Goal: Communication & Community: Answer question/provide support

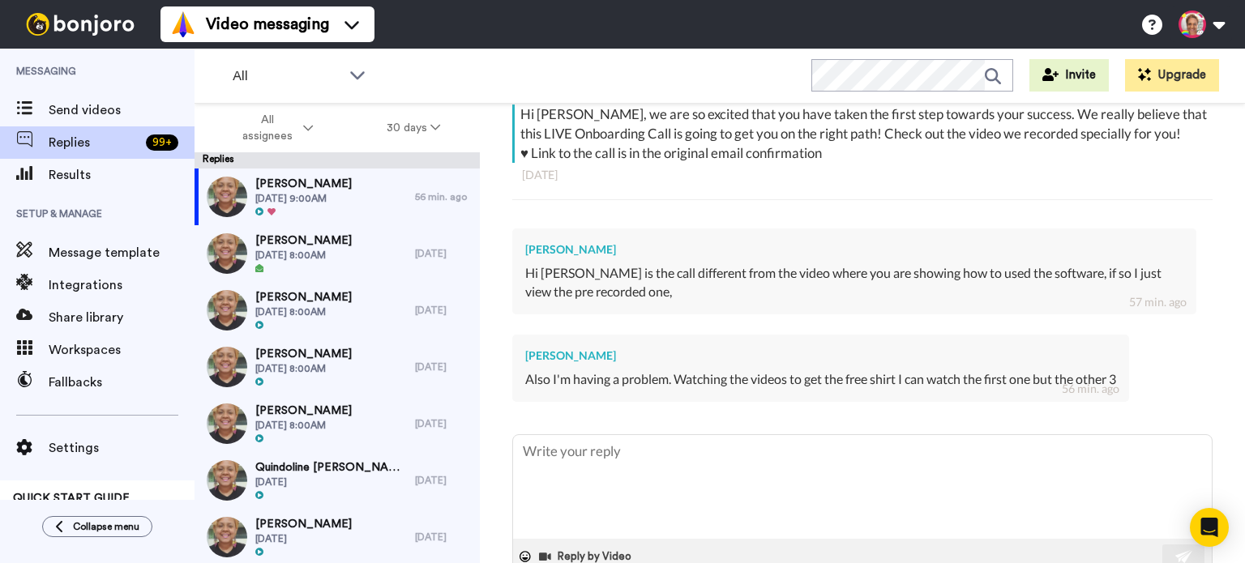
scroll to position [298, 0]
click at [664, 456] on textarea at bounding box center [862, 487] width 699 height 104
type textarea "H"
type textarea "x"
type textarea "Hi"
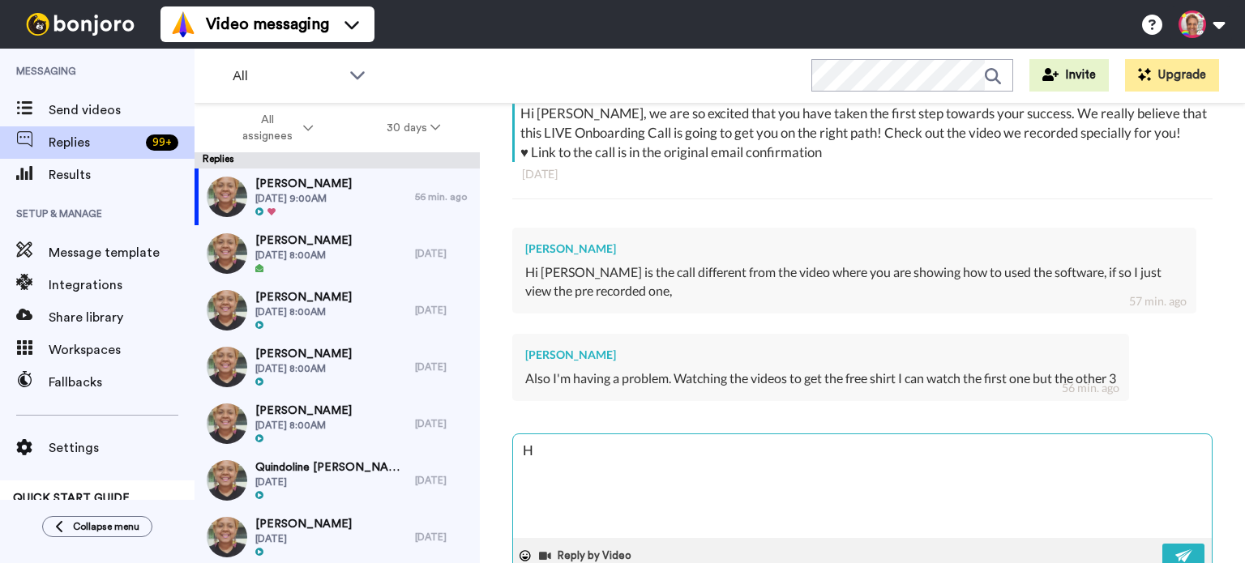
type textarea "x"
type textarea "Hi"
type textarea "x"
type textarea "Hi t"
type textarea "x"
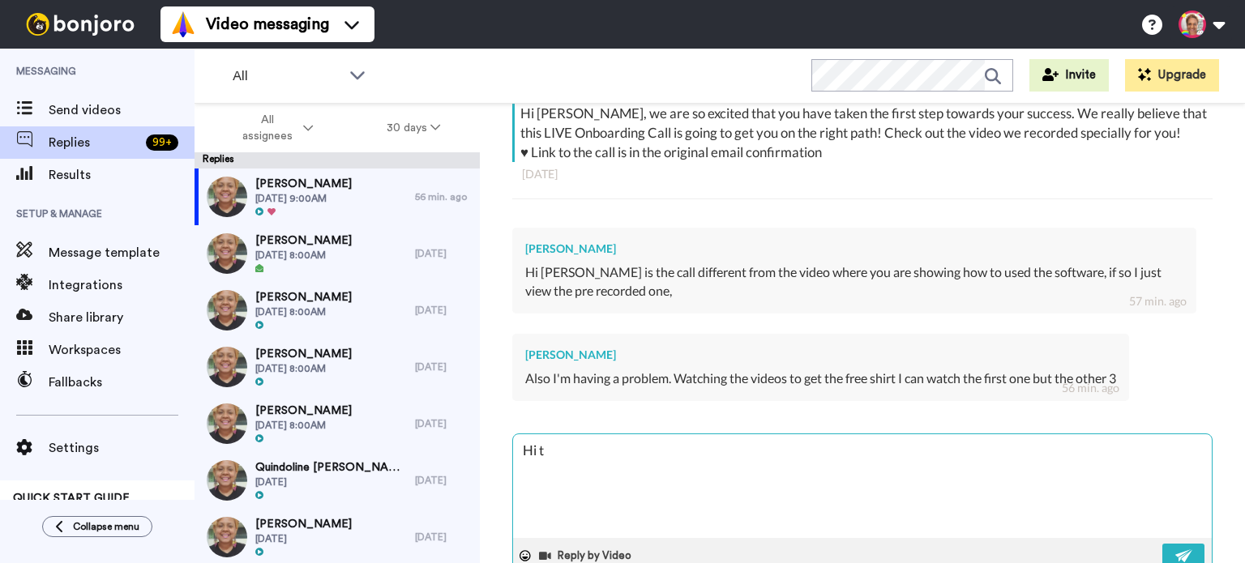
type textarea "Hi th"
type textarea "x"
type textarea "Hi the"
type textarea "x"
type textarea "Hi ther"
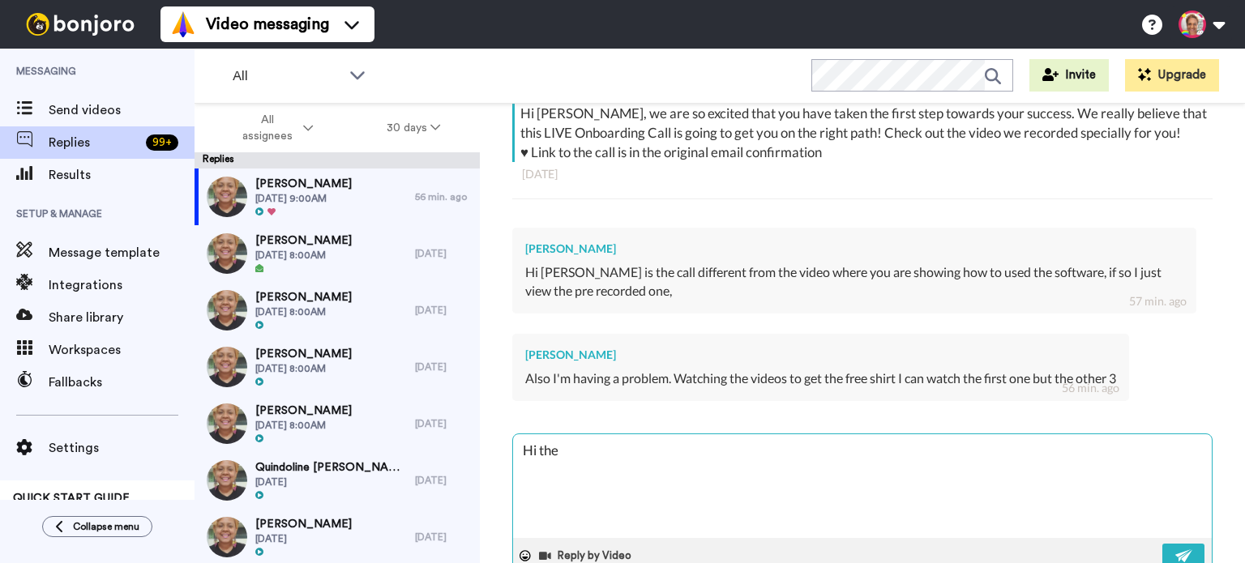
type textarea "x"
type textarea "Hi there"
type textarea "x"
type textarea "Hi there,"
type textarea "x"
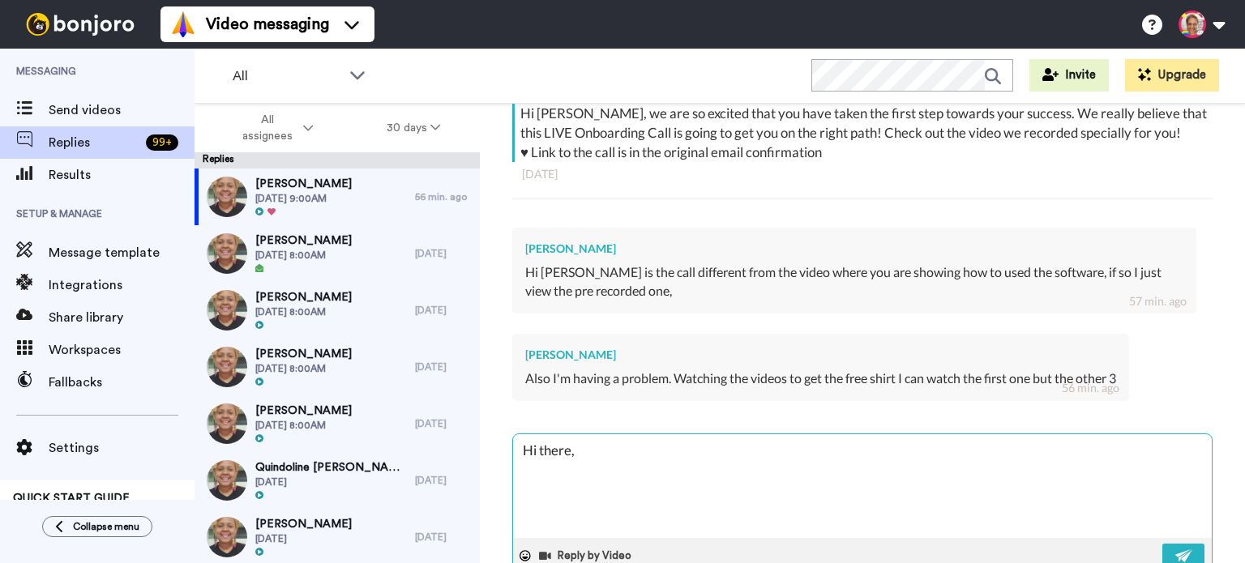
type textarea "Hi there,"
type textarea "x"
type textarea "Hi there, C"
type textarea "x"
type textarea "Hi there, Cl"
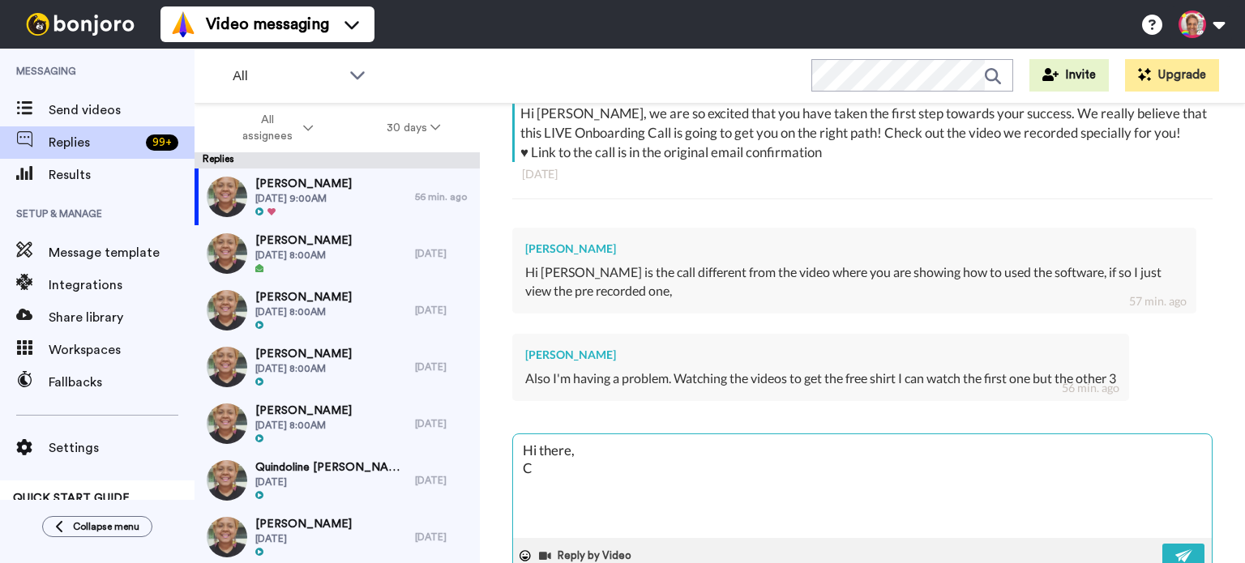
type textarea "x"
type textarea "Hi there, Cle"
type textarea "x"
type textarea "Hi there, Clea"
type textarea "x"
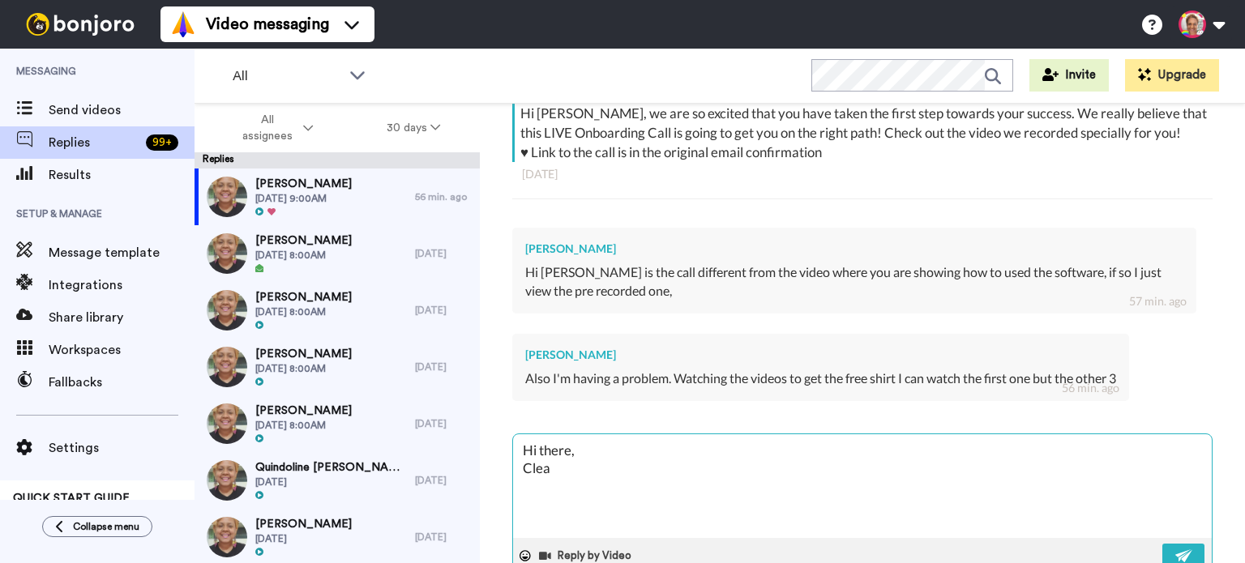
type textarea "Hi there, Clear"
type textarea "x"
type textarea "Hi there, Clear"
type textarea "x"
type textarea "Hi there, Clear y"
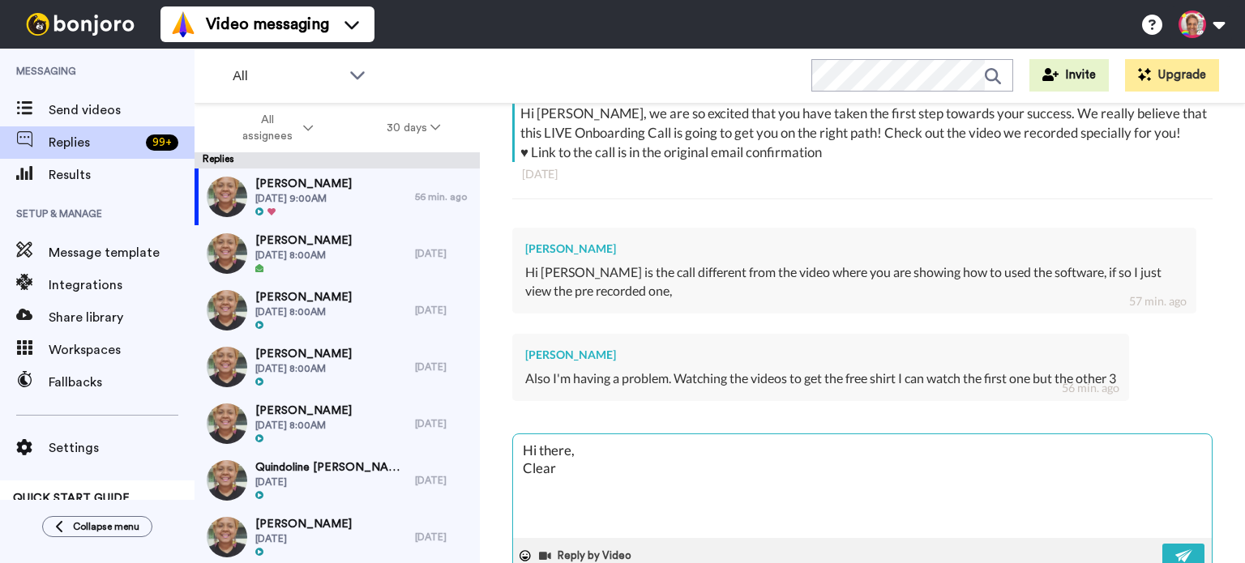
type textarea "x"
type textarea "Hi there, Clear yo"
type textarea "x"
type textarea "Hi there, Clear you"
type textarea "x"
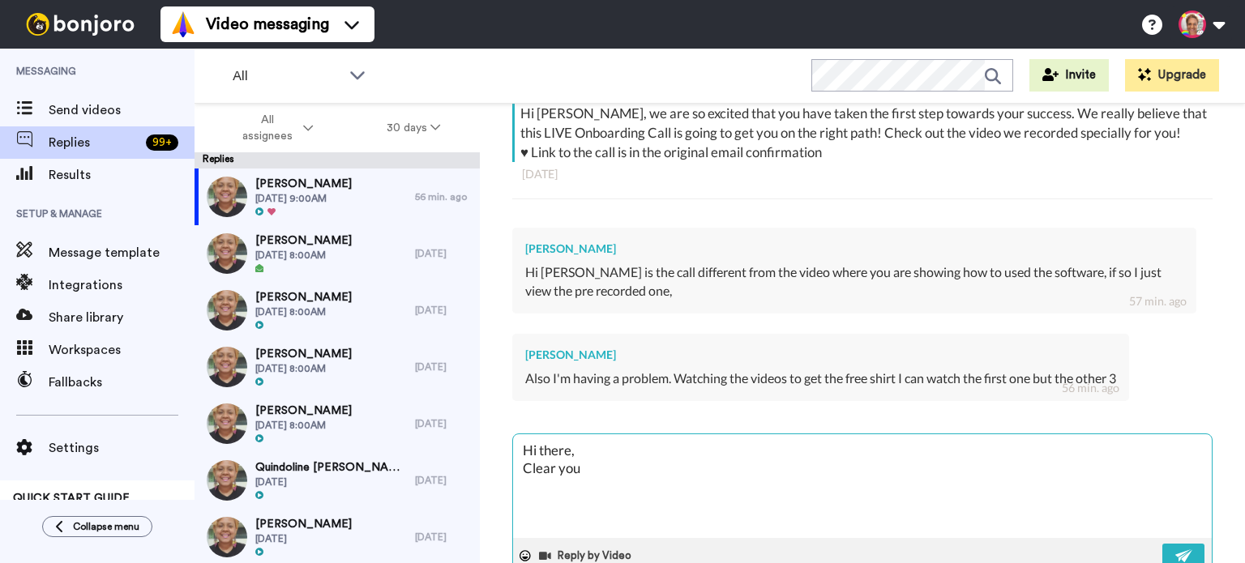
type textarea "Hi there, Clear your"
type textarea "x"
type textarea "Hi there, Clear your"
type textarea "x"
type textarea "Hi there, Clear your c"
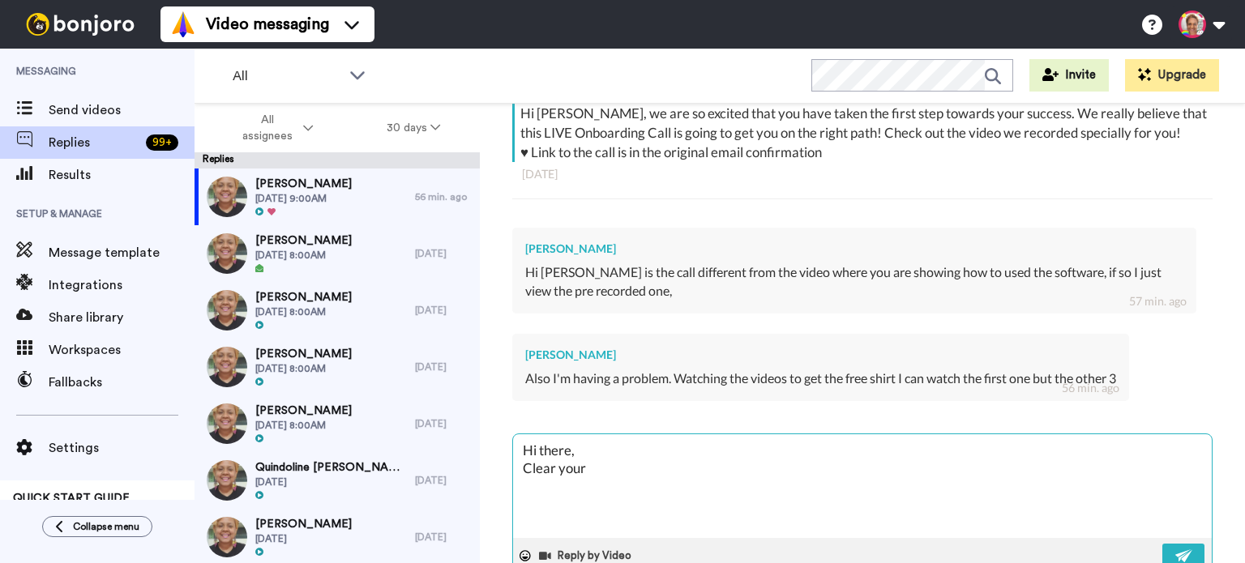
type textarea "x"
type textarea "Hi there, Clear your ca"
type textarea "x"
type textarea "Hi there, Clear your cah"
type textarea "x"
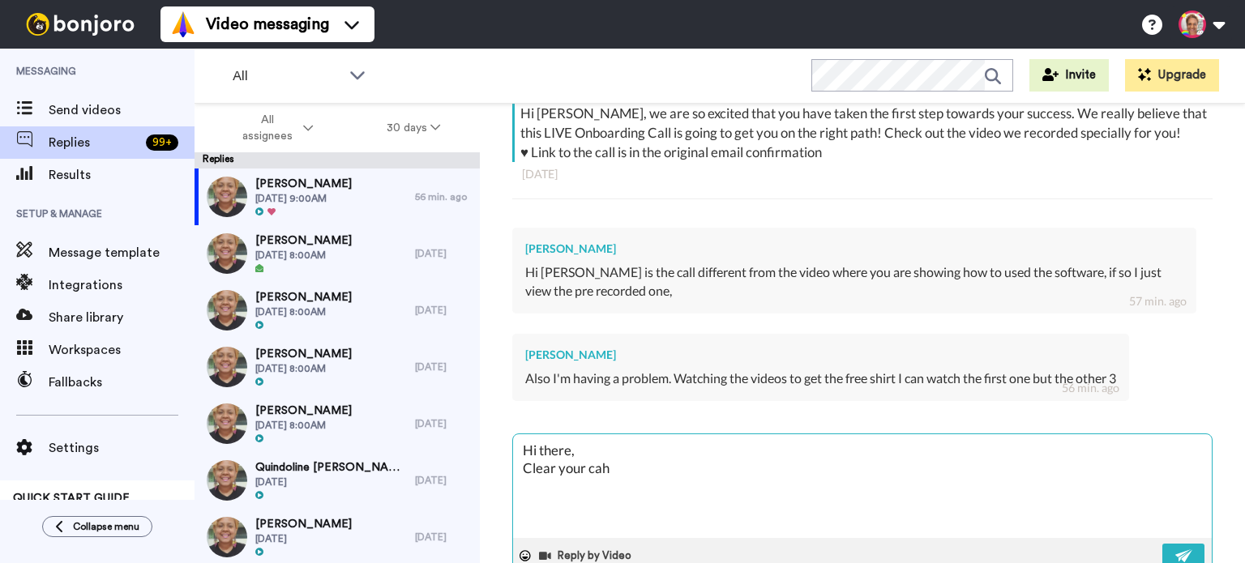
type textarea "Hi there, Clear your cahc"
type textarea "x"
type textarea "Hi there, Clear your cah"
type textarea "x"
type textarea "Hi there, Clear your ca"
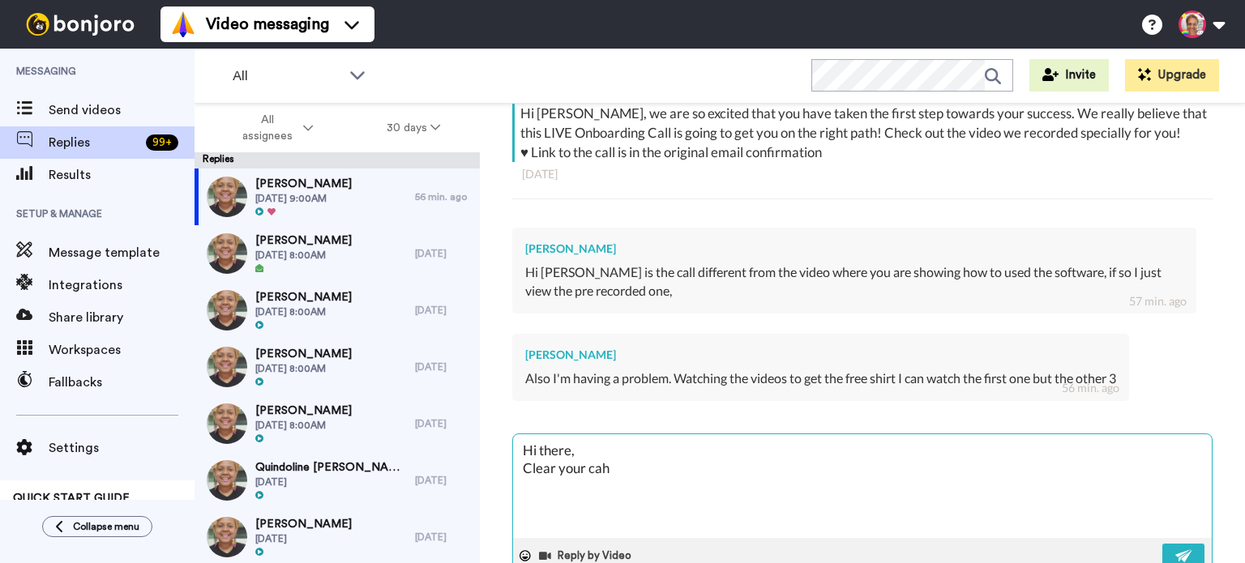
type textarea "x"
type textarea "Hi there, Clear your cac"
type textarea "x"
type textarea "Hi there, Clear your cach"
type textarea "x"
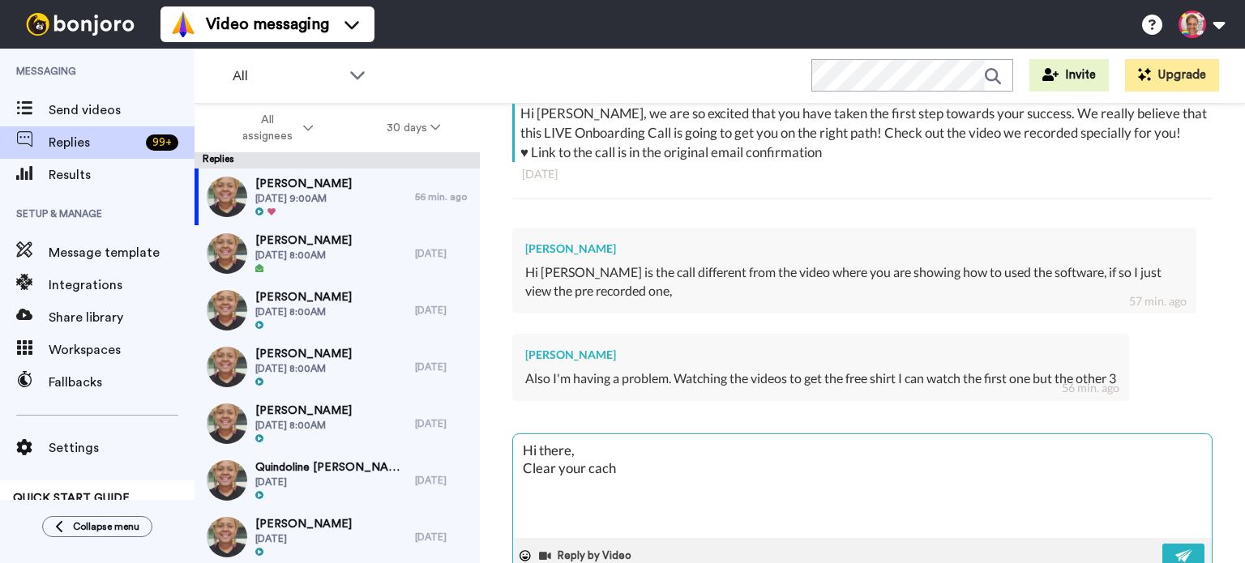
type textarea "Hi there, Clear your cache"
type textarea "x"
type textarea "Hi there, Clear your cache"
type textarea "x"
type textarea "Hi there, Clear your cache o"
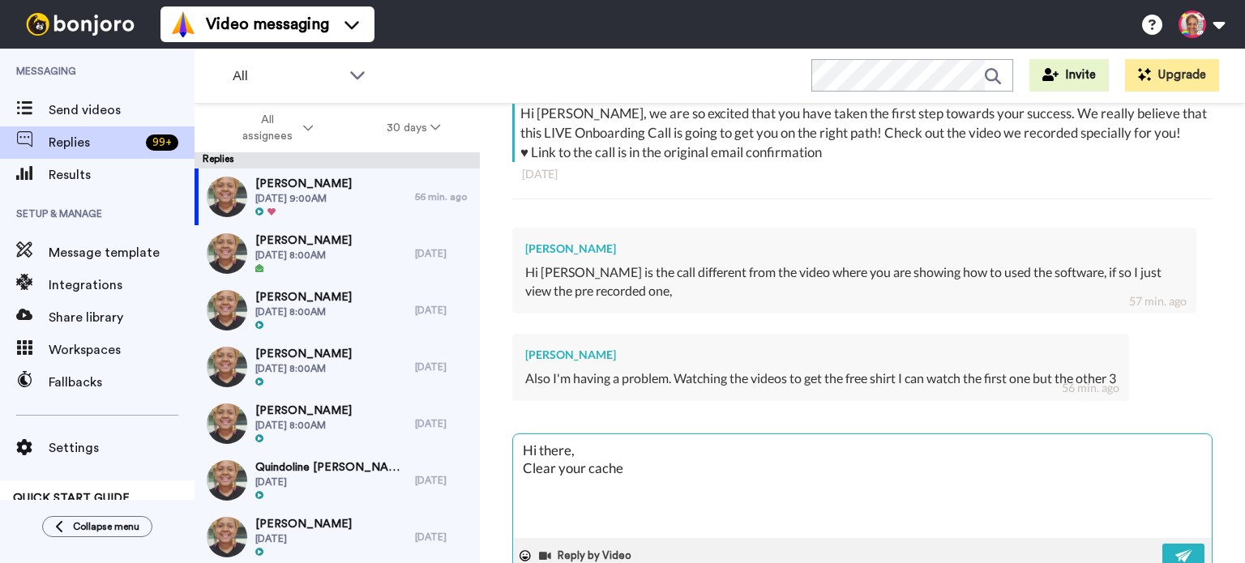
type textarea "x"
type textarea "Hi there, Clear your cache or"
type textarea "x"
type textarea "Hi there, Clear your cache or"
type textarea "x"
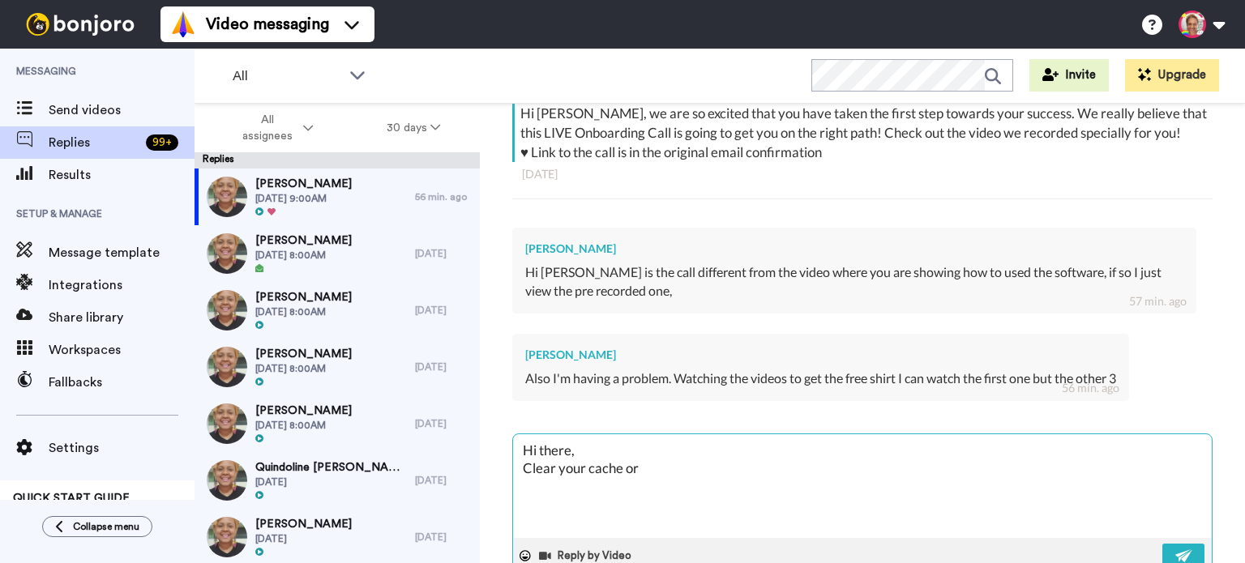
type textarea "Hi there, Clear your cache or c"
type textarea "x"
type textarea "Hi there, Clear your cache or co"
type textarea "x"
type textarea "Hi there, Clear your cache or coo"
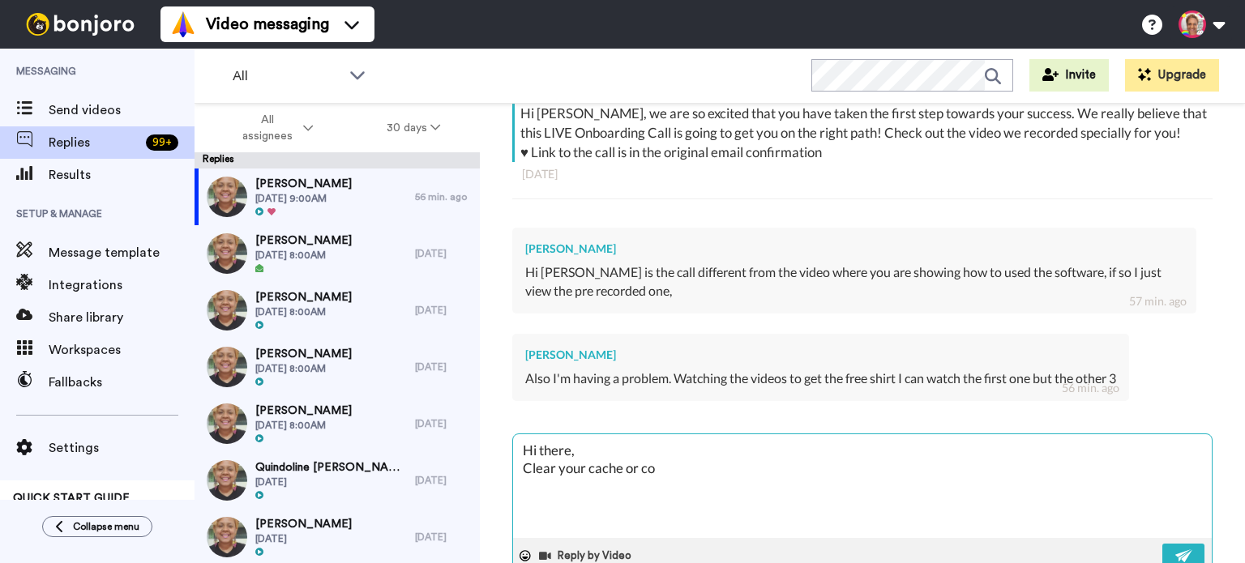
type textarea "x"
type textarea "Hi there, Clear your cache or cook"
type textarea "x"
type textarea "Hi there, Clear your cache or cooki"
type textarea "x"
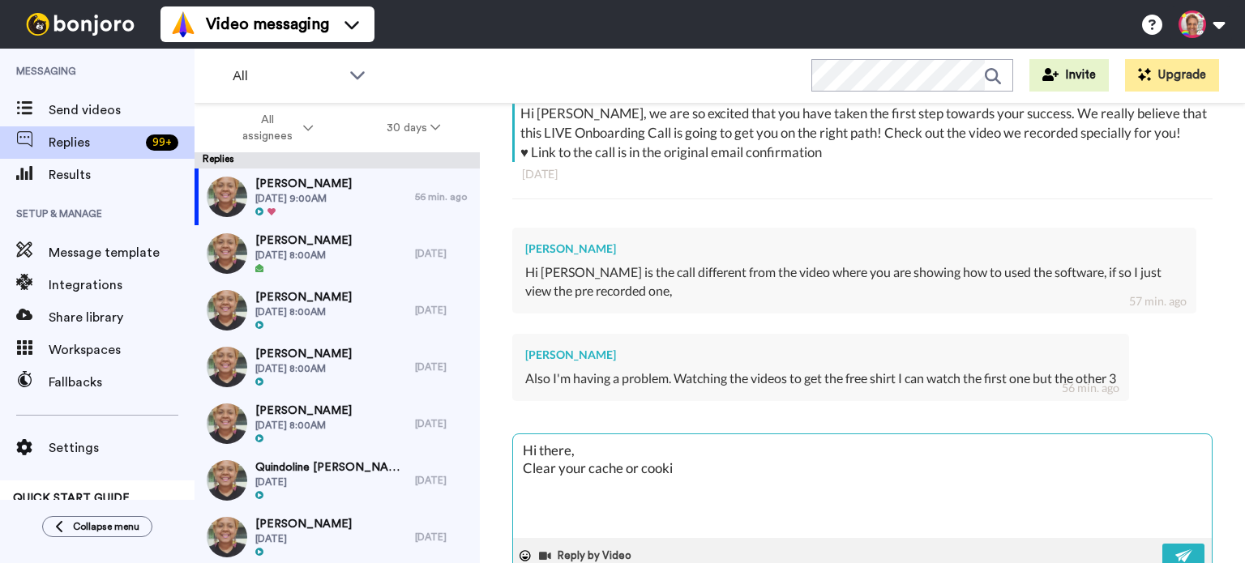
type textarea "Hi there, Clear your cache or cookie"
type textarea "x"
type textarea "Hi there, Clear your cache or cookies"
type textarea "x"
type textarea "Hi there, Clear your cache or cookies"
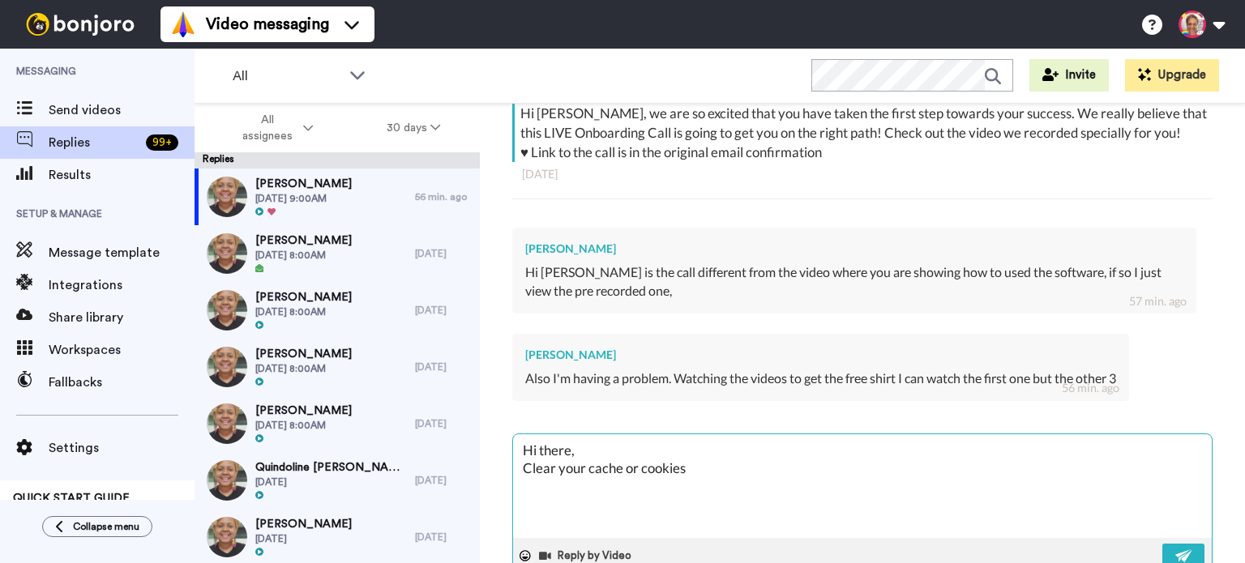
type textarea "x"
type textarea "Hi there, Clear your cache or cookies a"
type textarea "x"
type textarea "Hi there, Clear your cache or cookies an"
type textarea "x"
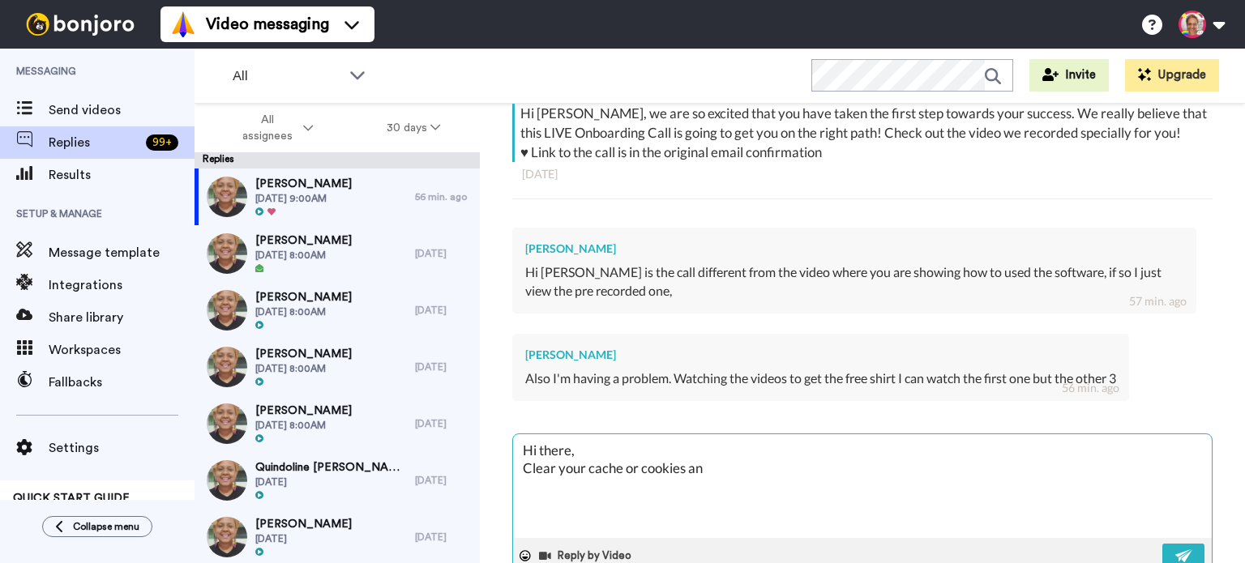
type textarea "Hi there, Clear your cache or cookies and"
type textarea "x"
type textarea "Hi there, Clear your cache or cookies and"
type textarea "x"
type textarea "Hi there, Clear your cache or cookies and t"
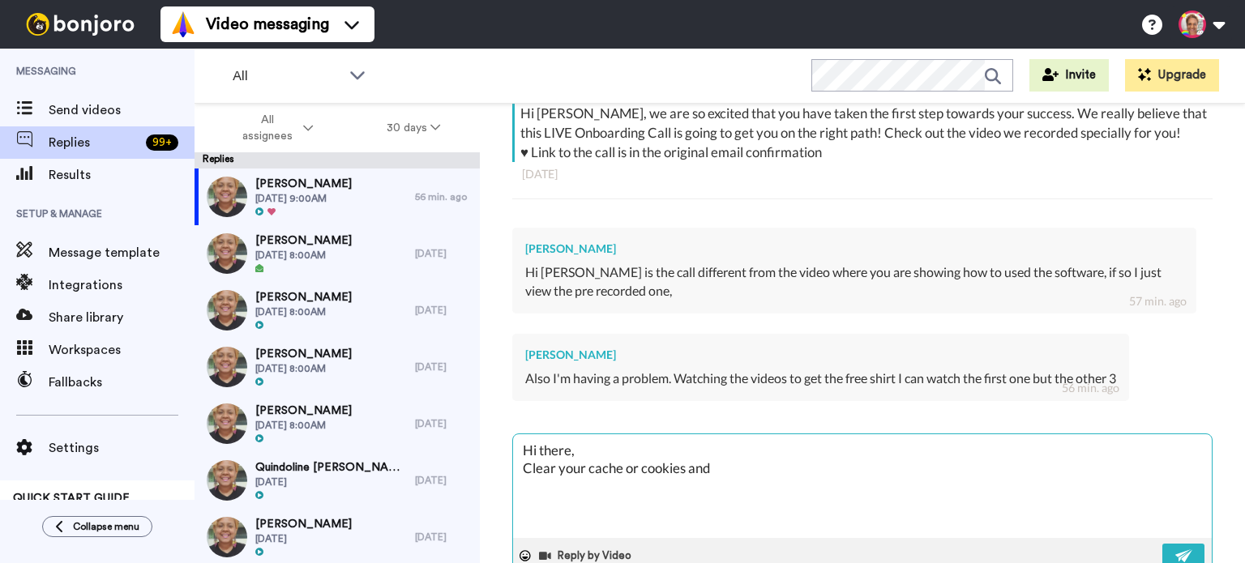
type textarea "x"
type textarea "Hi there, Clear your cache or cookies and tr"
type textarea "x"
type textarea "Hi there, Clear your cache or cookies and try"
type textarea "x"
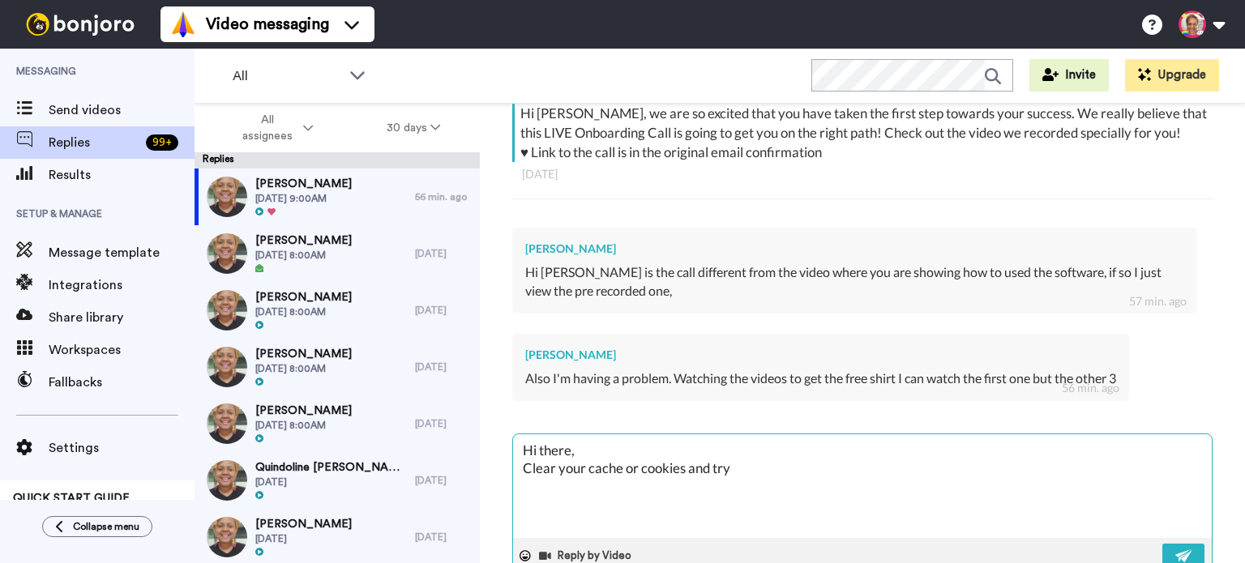
type textarea "Hi there, Clear your cache or cookies and try"
type textarea "x"
type textarea "Hi there, Clear your cache or cookies and try a"
type textarea "x"
type textarea "Hi there, Clear your cache or cookies and try ag"
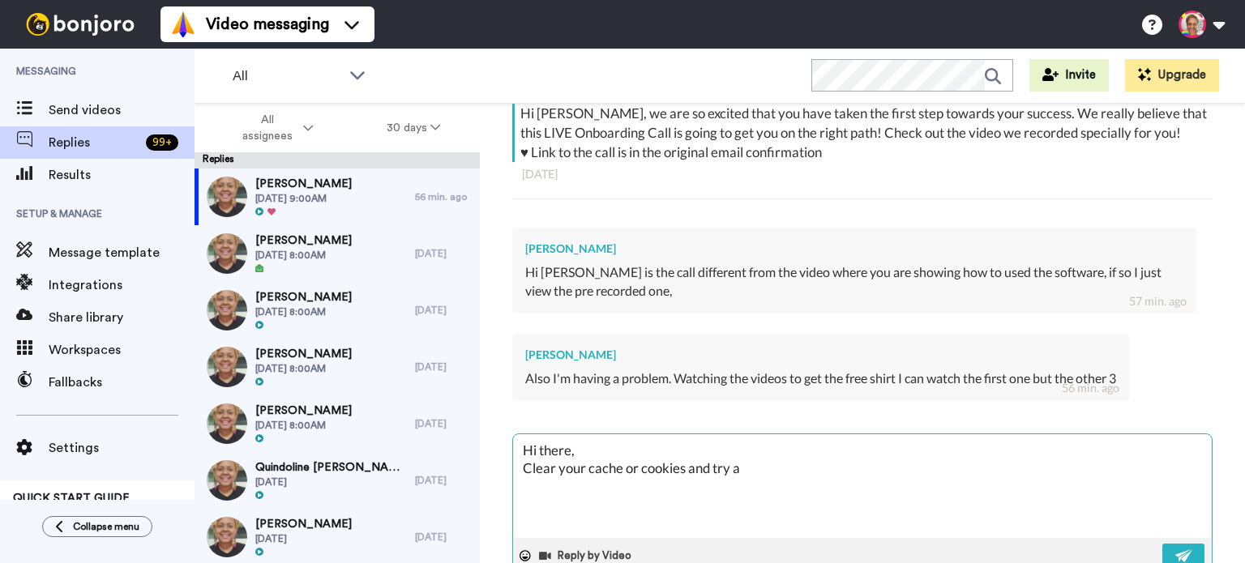
type textarea "x"
type textarea "Hi there, Clear your cache or cookies and try aga"
type textarea "x"
type textarea "Hi there, Clear your cache or cookies and try agai"
type textarea "x"
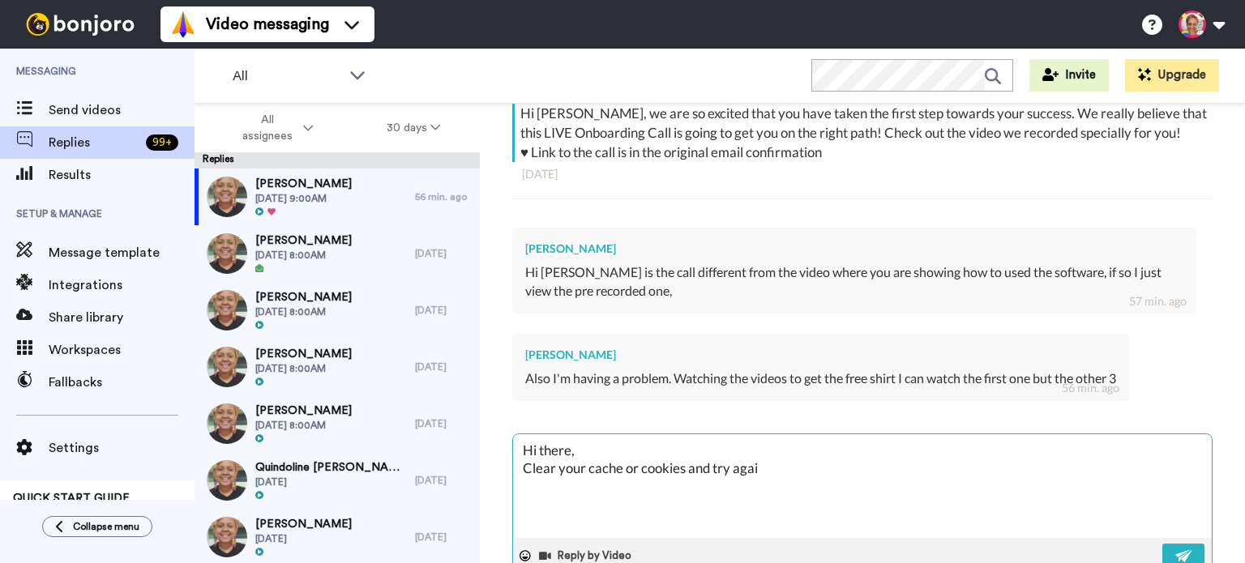
type textarea "Hi there, Clear your cache or cookies and try again"
type textarea "x"
type textarea "Hi there, Clear your cache or cookies and try again."
type textarea "x"
type textarea "Hi there, Clear your cache or cookies and try again."
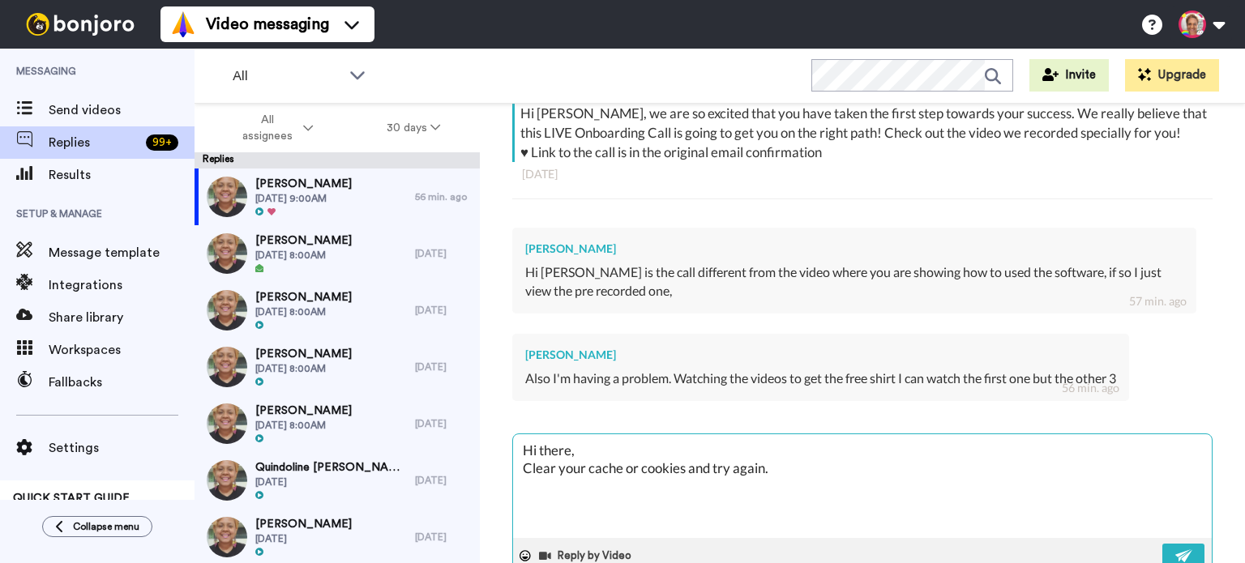
type textarea "x"
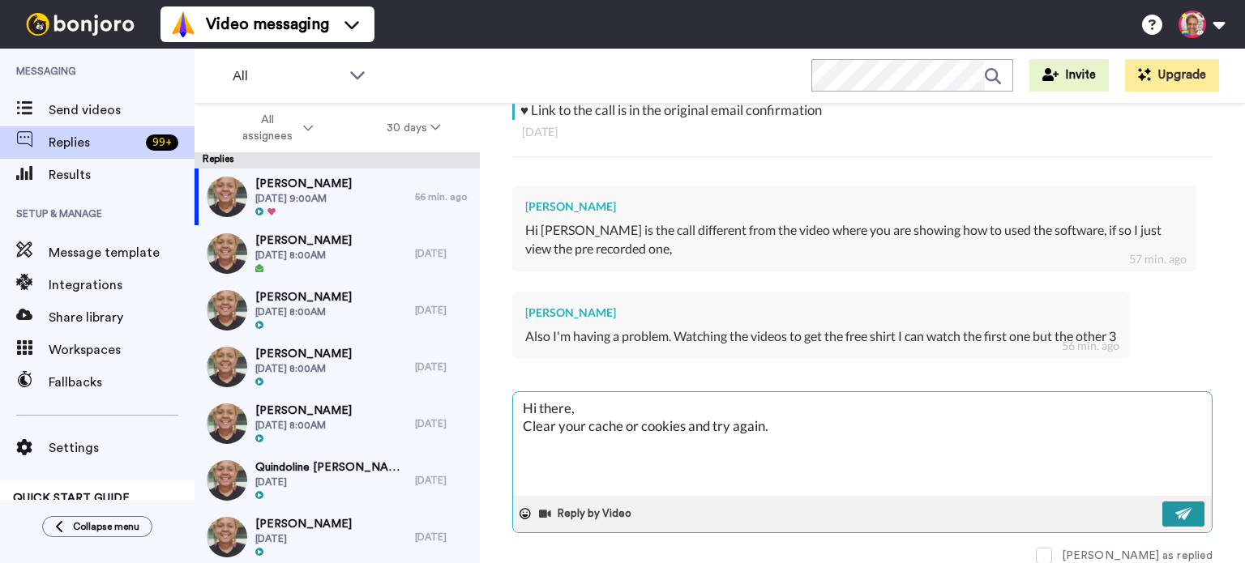
type textarea "Hi there, Clear your cache or cookies and try again."
click at [1176, 517] on img at bounding box center [1185, 514] width 18 height 13
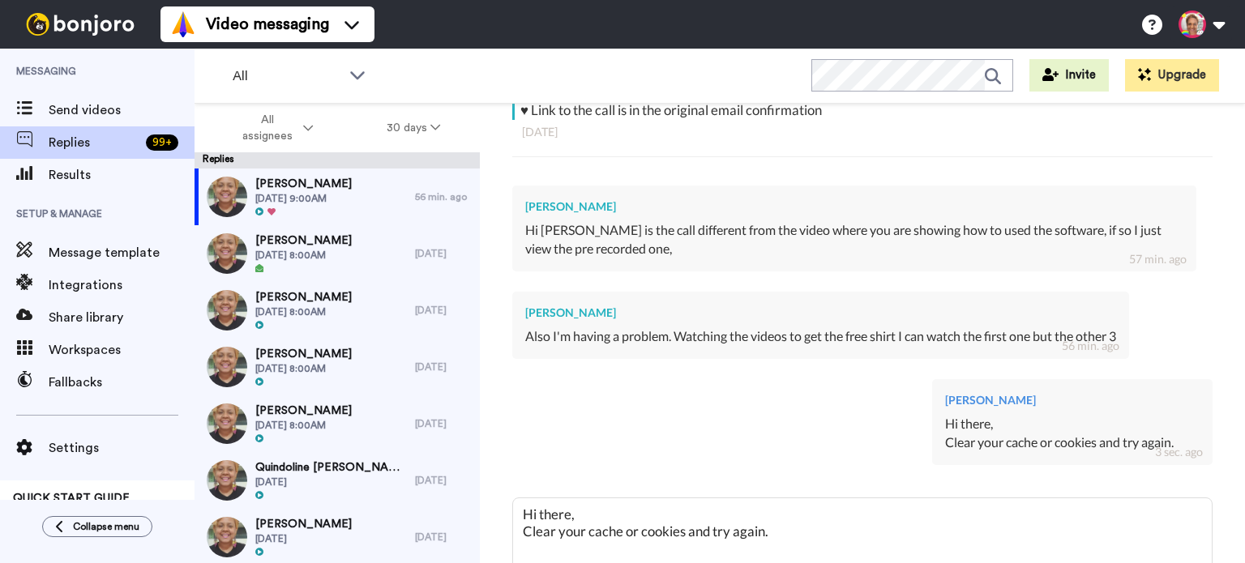
type textarea "x"
